Goal: Register for event/course: Sign up to attend an event or enroll in a course

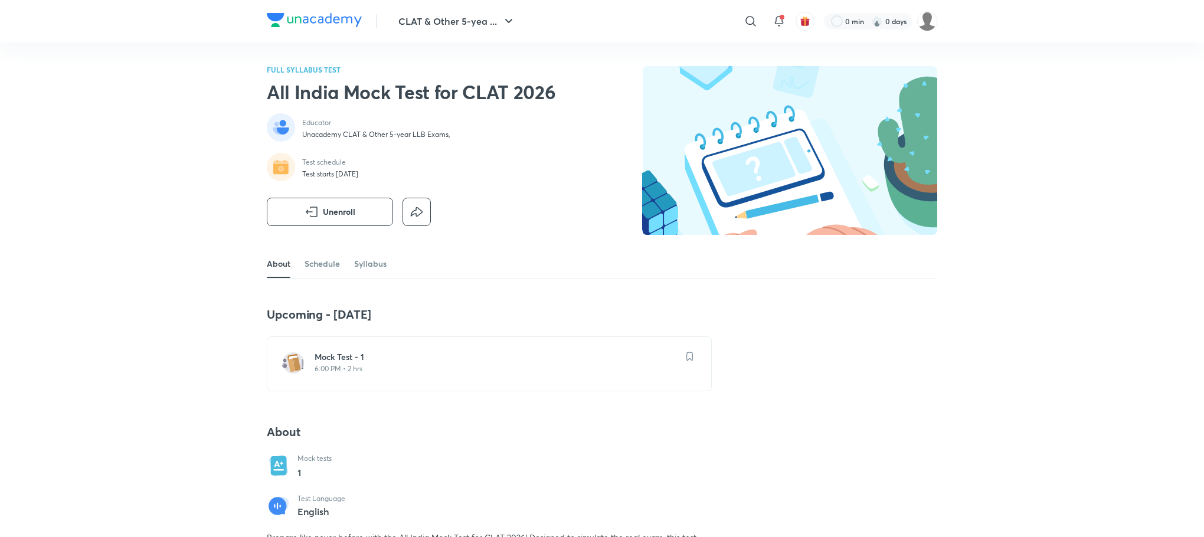
click at [352, 372] on p "6:00 PM • 2 hrs" at bounding box center [497, 368] width 364 height 9
